Goal: Task Accomplishment & Management: Manage account settings

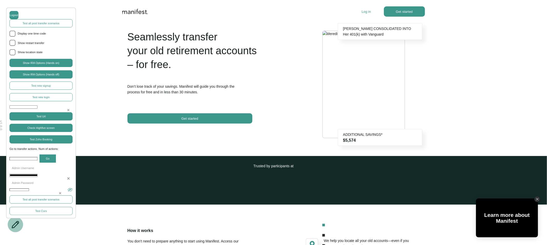
click at [368, 11] on p "Log in" at bounding box center [365, 12] width 9 height 4
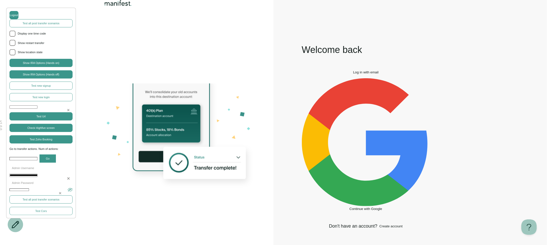
click at [362, 74] on button "Log in with email" at bounding box center [366, 72] width 128 height 4
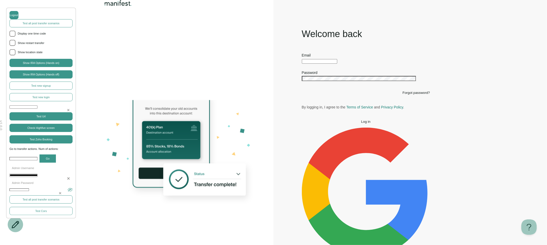
type input "**********"
click at [324, 64] on div "**********" at bounding box center [366, 61] width 128 height 6
click at [332, 124] on button "Log in" at bounding box center [366, 122] width 128 height 4
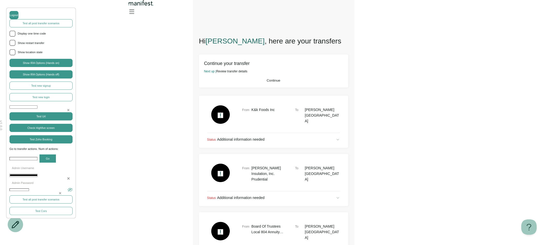
click at [290, 83] on button "Continue" at bounding box center [273, 81] width 139 height 4
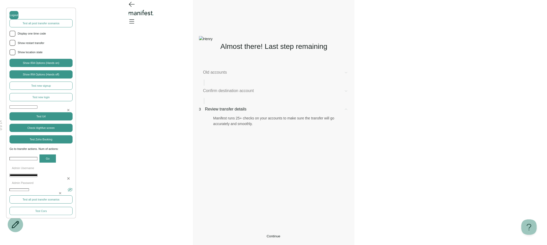
click at [265, 94] on span "Confirm destination account" at bounding box center [271, 91] width 137 height 6
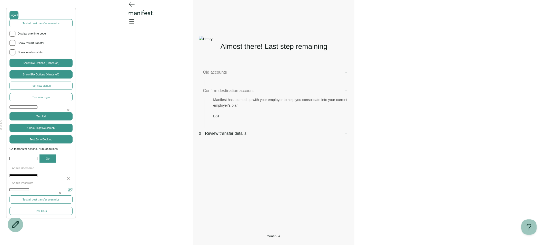
click at [219, 118] on button "Edit" at bounding box center [216, 117] width 6 height 4
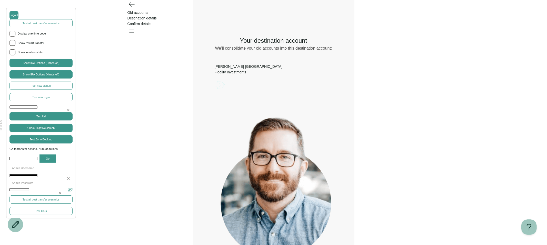
click at [214, 79] on icon "Account options" at bounding box center [214, 79] width 0 height 0
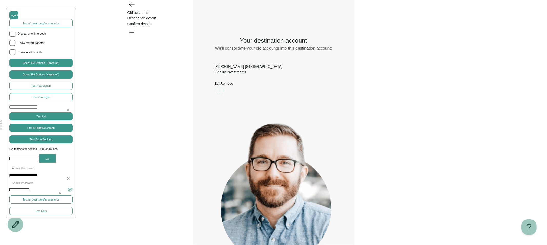
click at [305, 155] on div "What would you like to do? Remove Edit Go back Your destination account We’ll c…" at bounding box center [273, 155] width 149 height 254
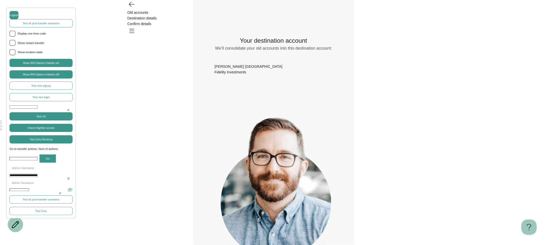
click at [336, 152] on div "What would you like to do? Remove Edit Go back Your destination account We’ll c…" at bounding box center [273, 152] width 149 height 248
click at [136, 27] on icon "Open menu" at bounding box center [131, 31] width 8 height 8
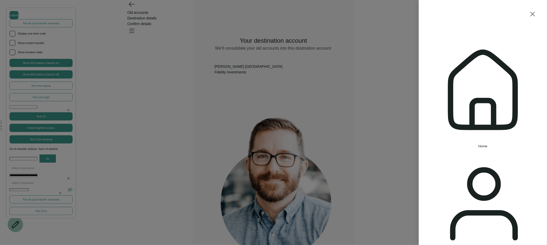
click at [434, 51] on button "Home" at bounding box center [483, 92] width 108 height 112
